Goal: Task Accomplishment & Management: Use online tool/utility

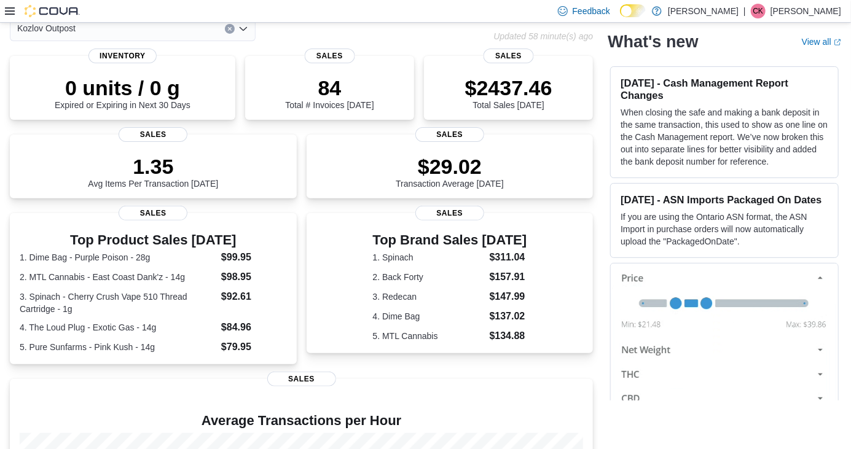
scroll to position [72, 0]
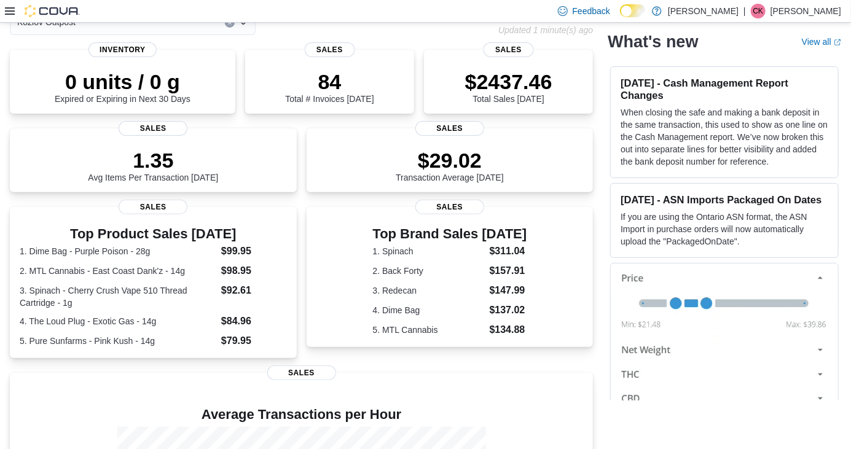
click at [9, 15] on icon at bounding box center [10, 10] width 10 height 7
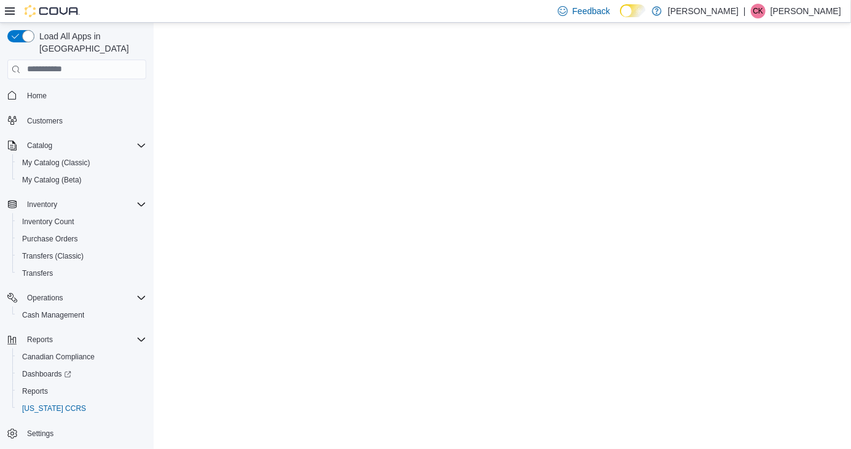
scroll to position [41, 0]
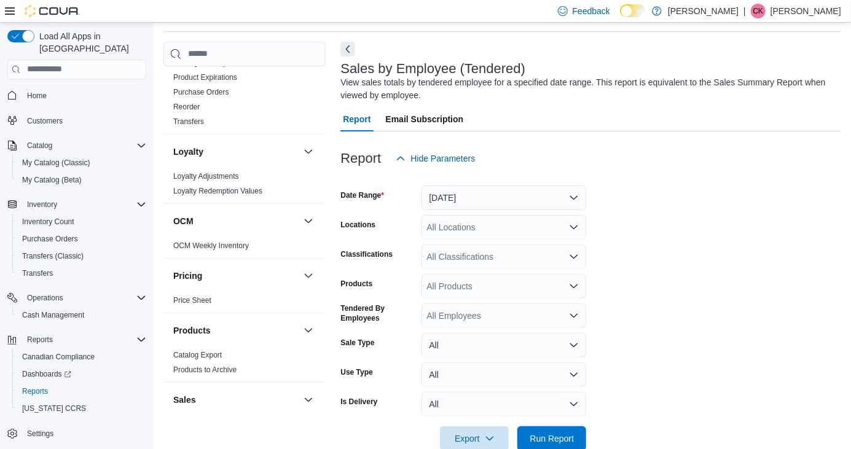
scroll to position [802, 0]
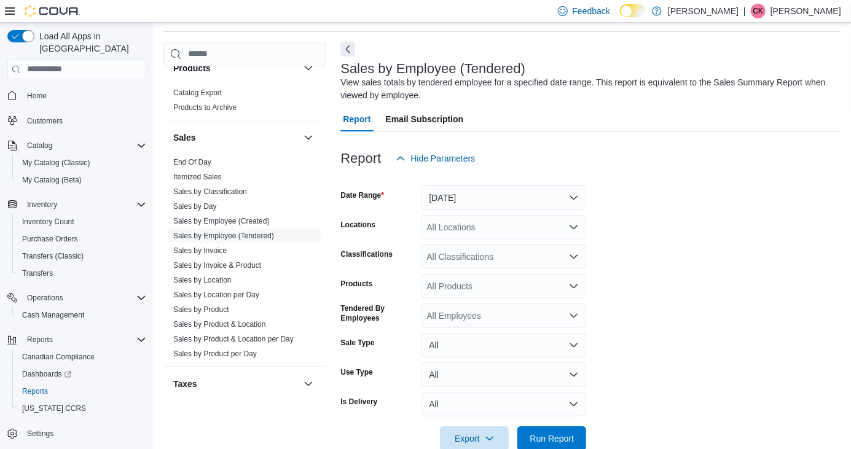
click at [206, 160] on link "End Of Day" at bounding box center [192, 162] width 38 height 9
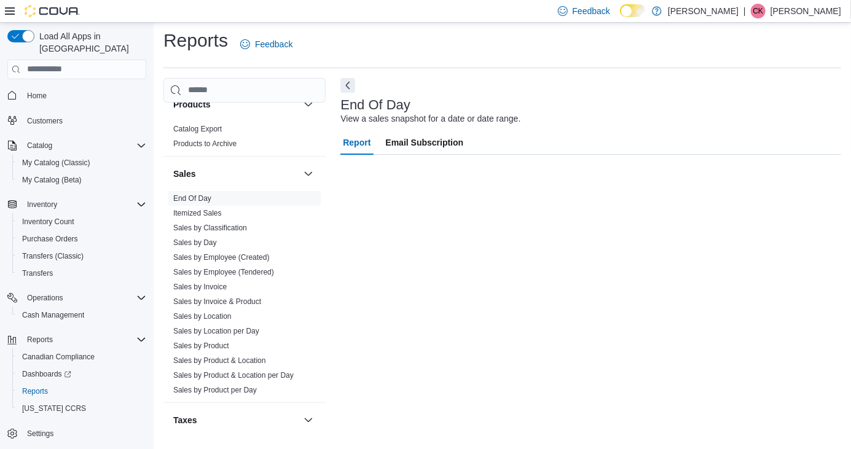
scroll to position [28, 0]
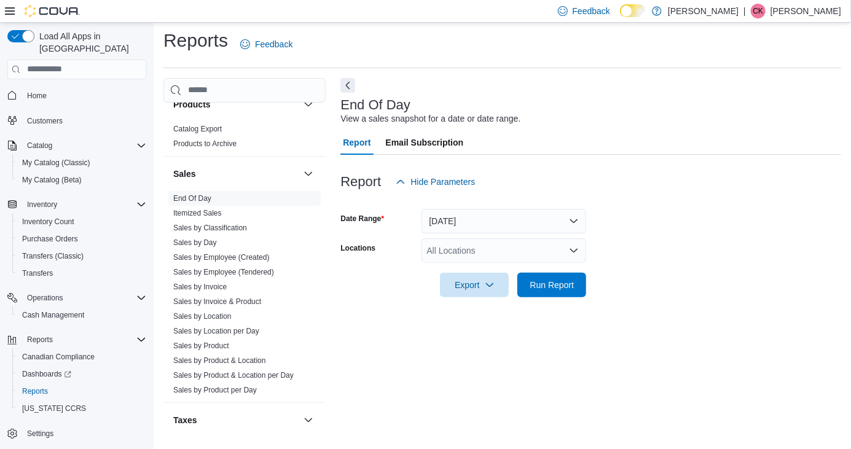
click at [485, 238] on div "All Locations" at bounding box center [503, 250] width 165 height 25
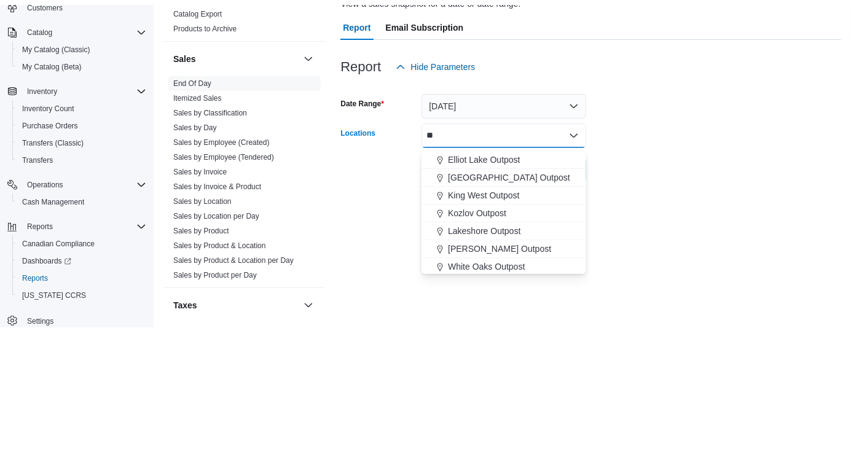
scroll to position [0, 0]
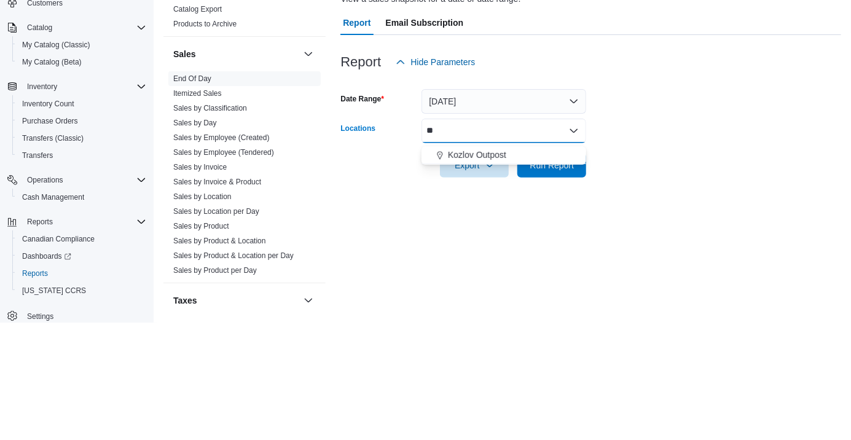
type input "**"
click at [478, 266] on span "Kozlov Outpost" at bounding box center [477, 272] width 58 height 12
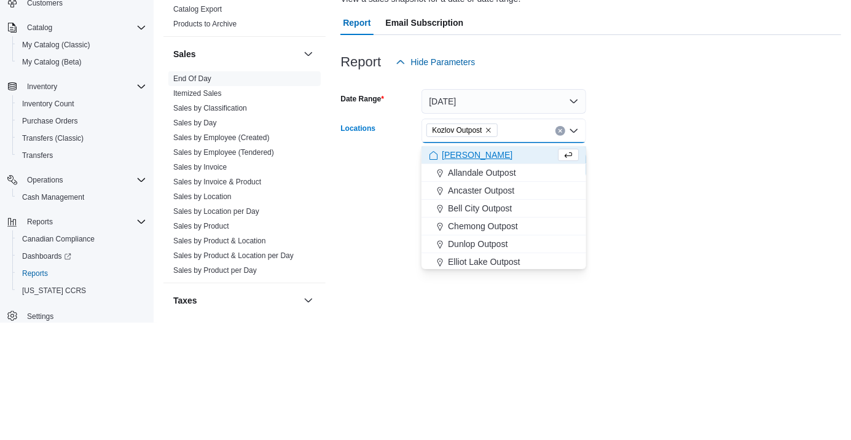
click at [650, 260] on div at bounding box center [590, 265] width 500 height 10
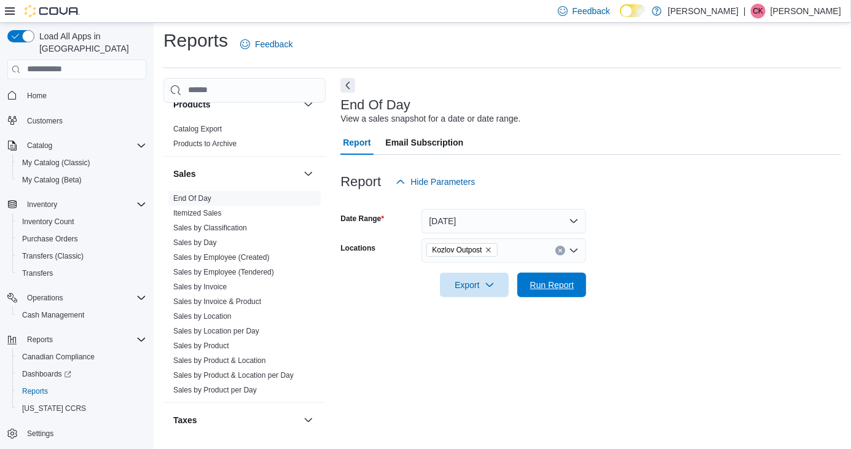
click at [532, 273] on span "Run Report" at bounding box center [551, 285] width 54 height 25
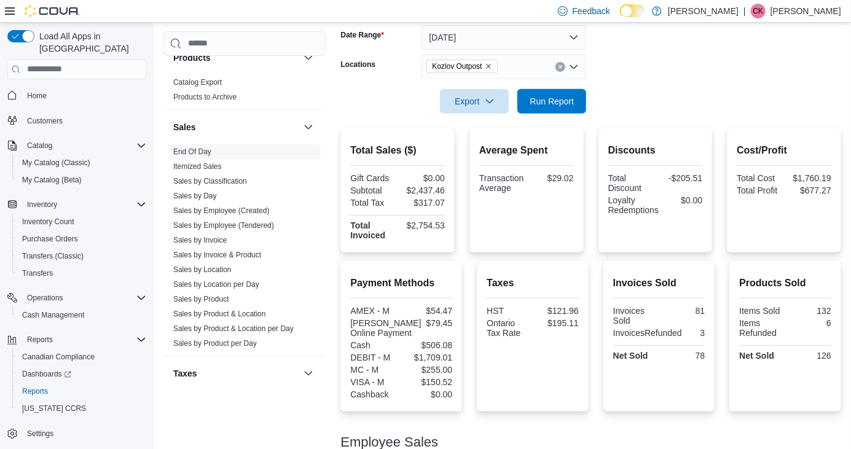
scroll to position [192, 0]
